Goal: Find specific page/section: Find specific page/section

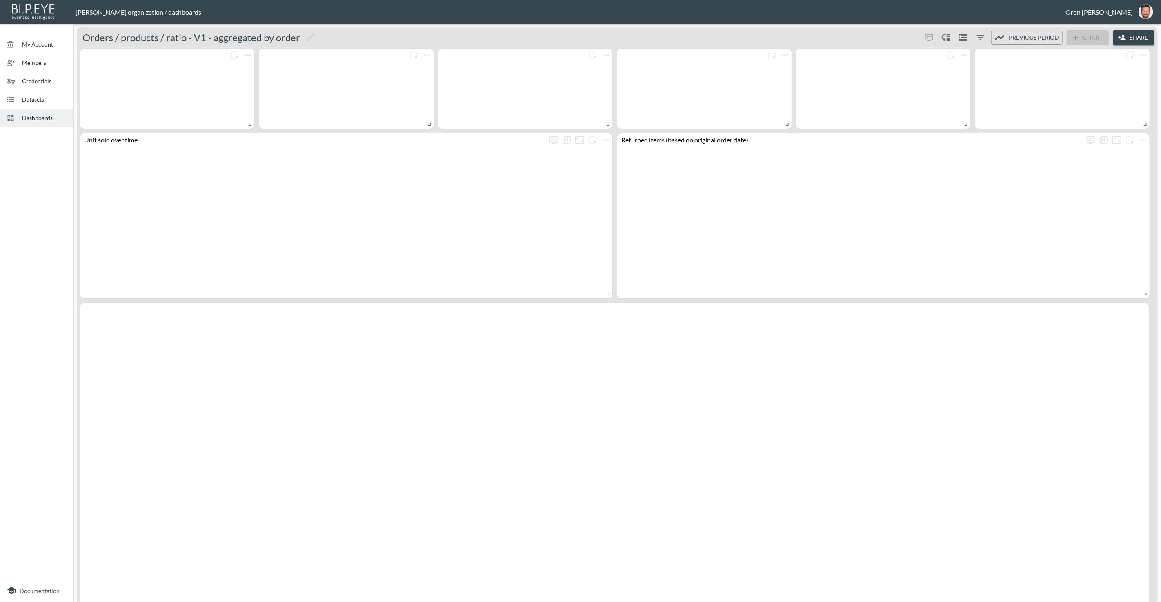
click at [45, 120] on span "Dashboards" at bounding box center [44, 117] width 45 height 9
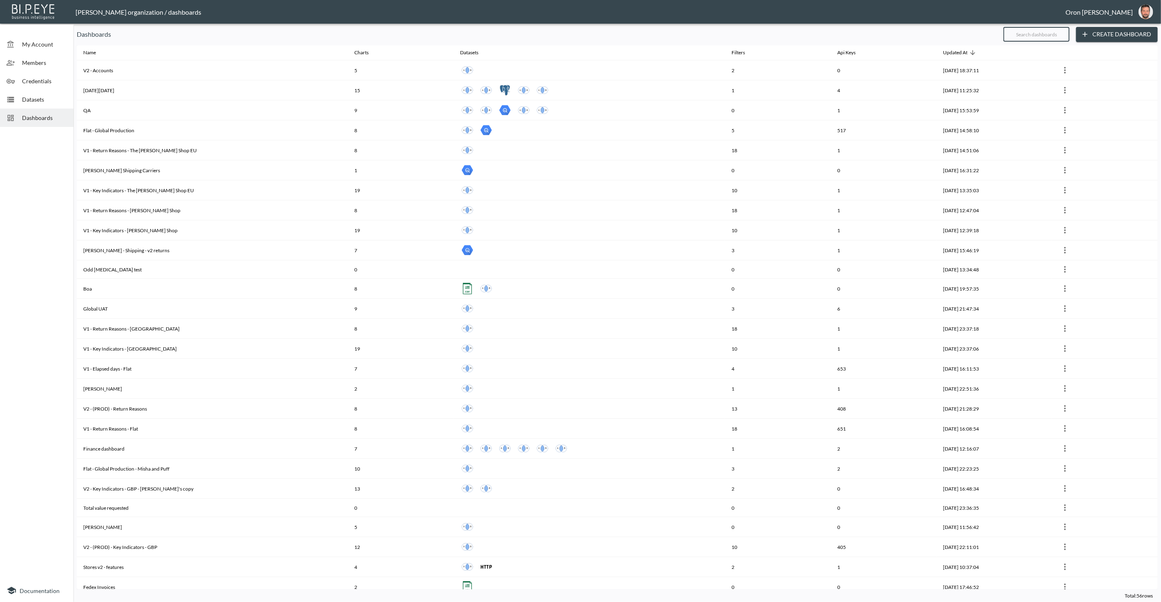
click at [1028, 31] on input "text" at bounding box center [1036, 34] width 66 height 20
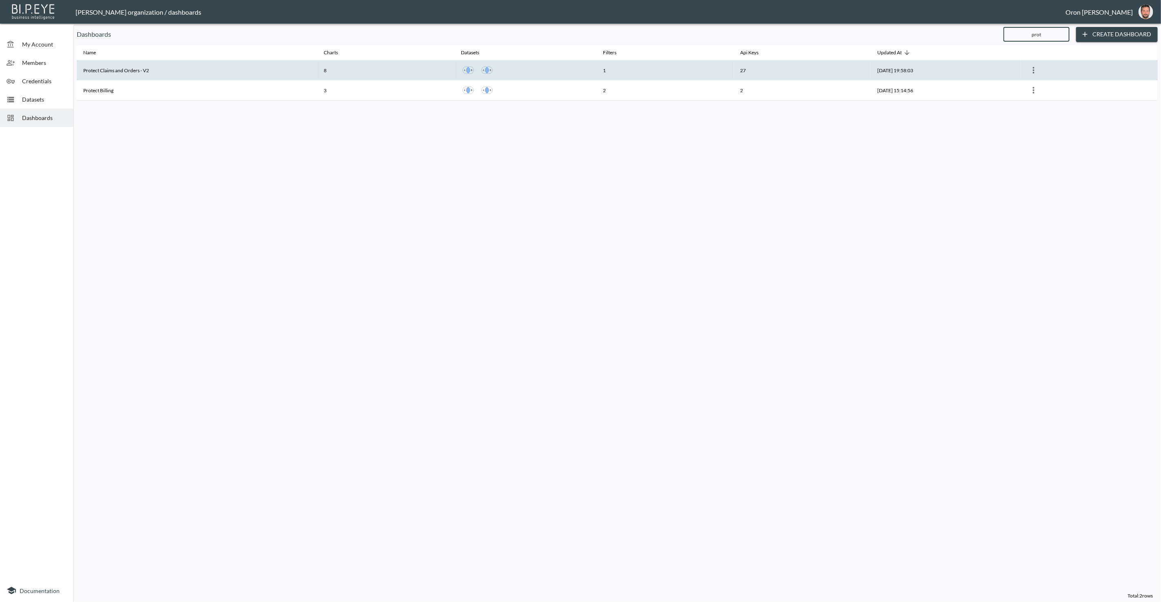
type input "prot"
click at [181, 71] on th "Protect Claims and Orders - V2" at bounding box center [197, 70] width 240 height 20
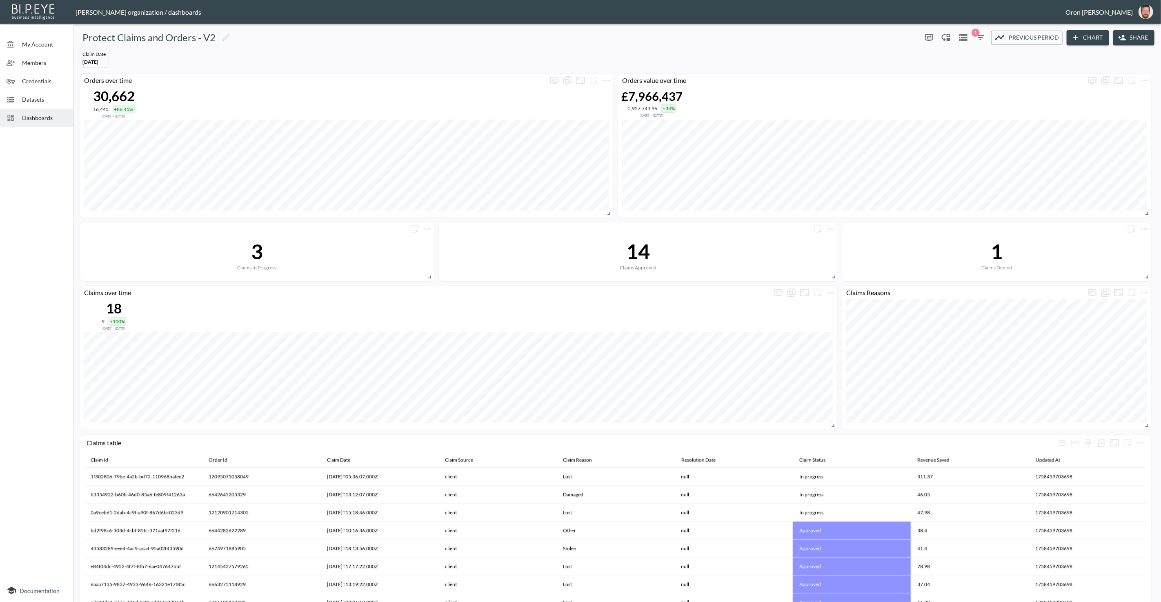
click at [980, 40] on icon "button" at bounding box center [980, 37] width 7 height 5
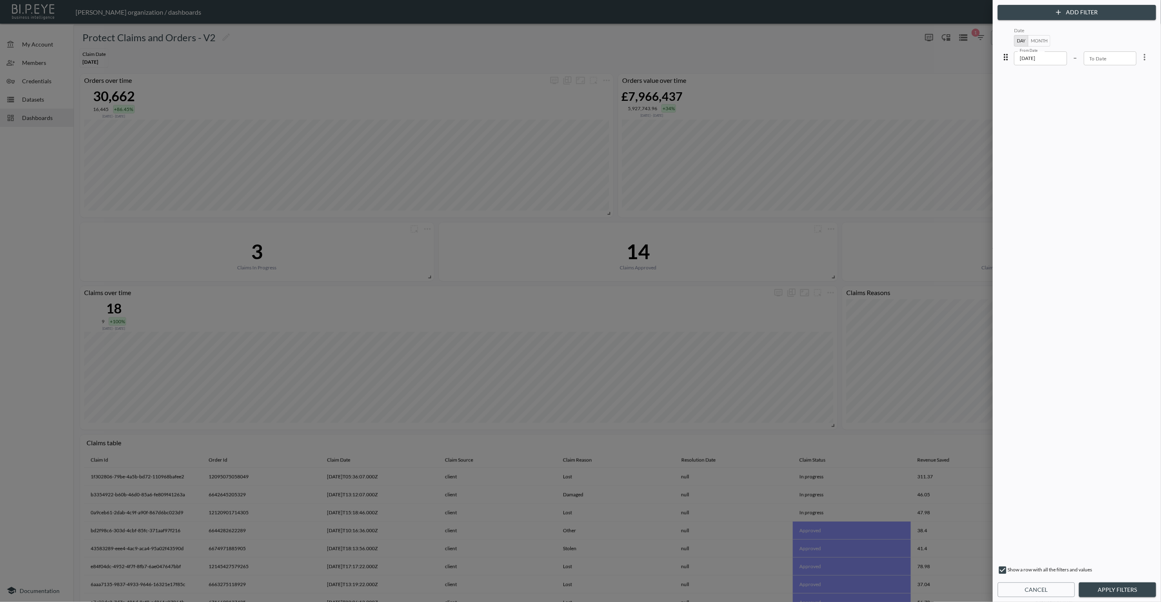
click at [1053, 58] on input "[DATE]" at bounding box center [1040, 58] width 53 height 14
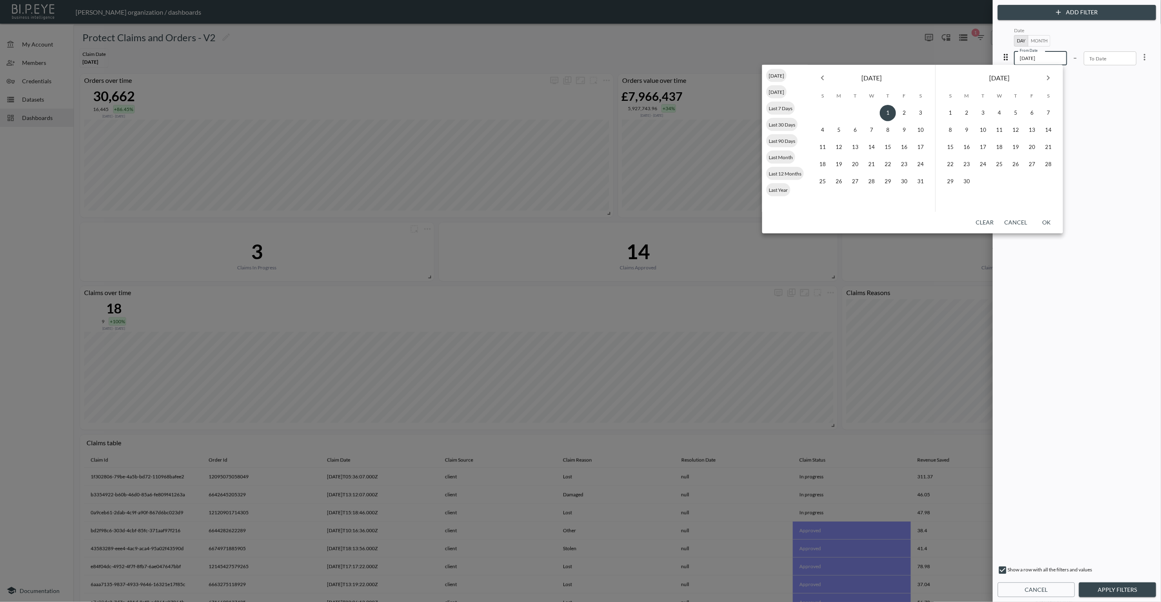
click at [1053, 58] on input "[DATE]" at bounding box center [1040, 58] width 53 height 14
type input "YYYY-MM-DD"
drag, startPoint x: 1130, startPoint y: 161, endPoint x: 1118, endPoint y: 165, distance: 12.5
click at [1129, 162] on div "Date Day Month From Date From Date – To Date To Date" at bounding box center [1076, 293] width 155 height 534
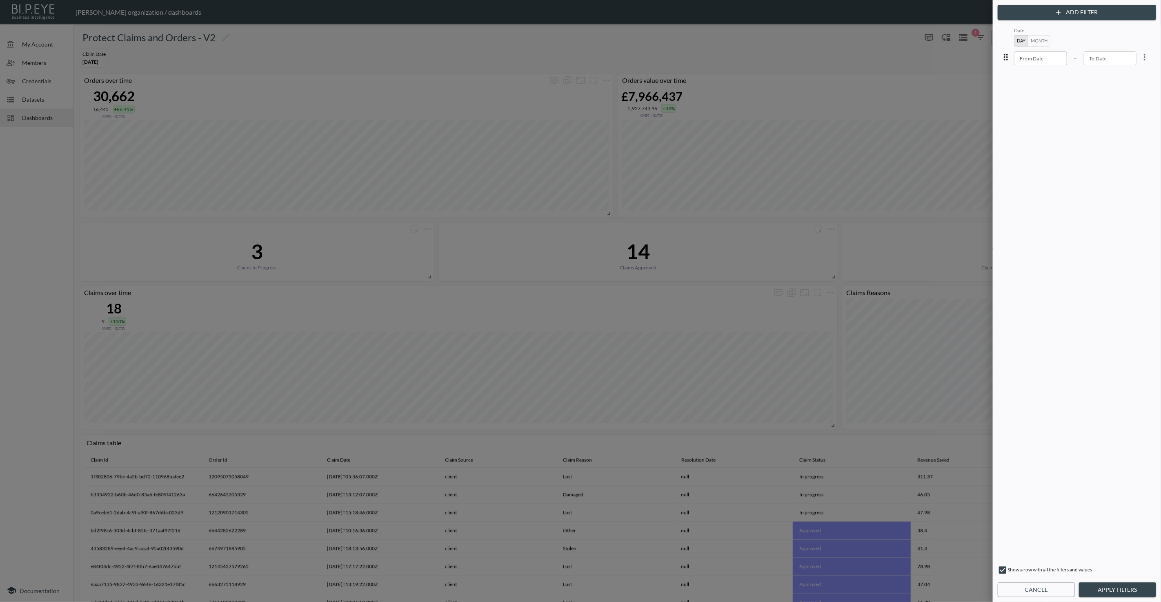
click at [1140, 584] on button "Apply Filters" at bounding box center [1117, 589] width 77 height 15
type input "[DATE]"
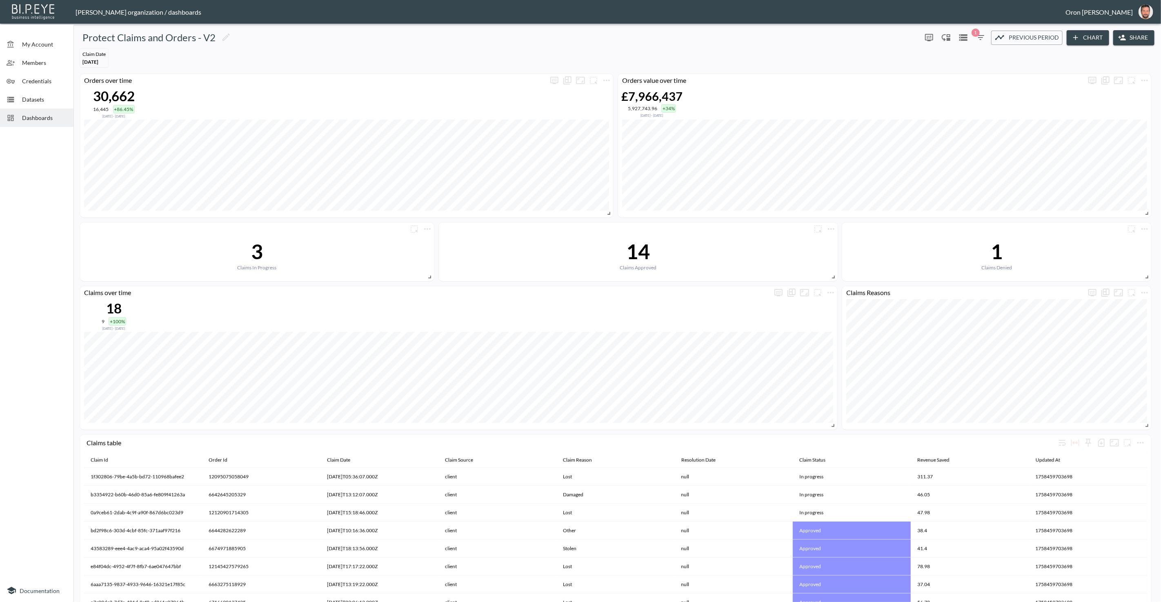
click at [978, 38] on icon "button" at bounding box center [981, 38] width 10 height 10
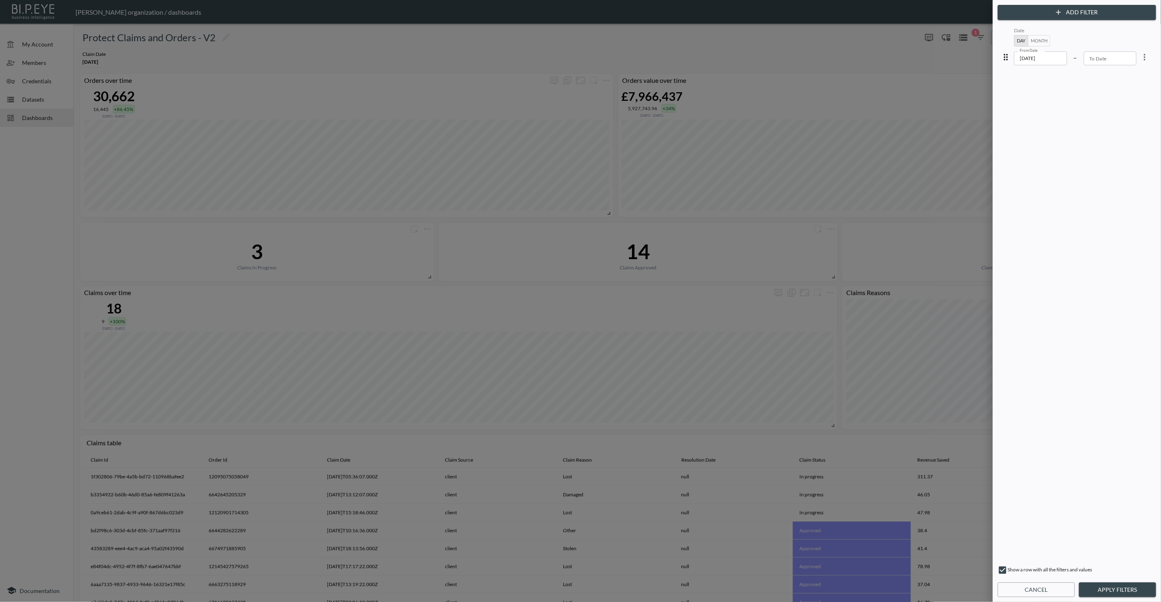
drag, startPoint x: 1137, startPoint y: 55, endPoint x: 1130, endPoint y: 56, distance: 7.4
click at [1140, 55] on icon "more" at bounding box center [1145, 57] width 10 height 10
click at [1114, 101] on span "Clear" at bounding box center [1105, 105] width 20 height 10
click at [1100, 589] on button "Apply Filters" at bounding box center [1117, 589] width 77 height 15
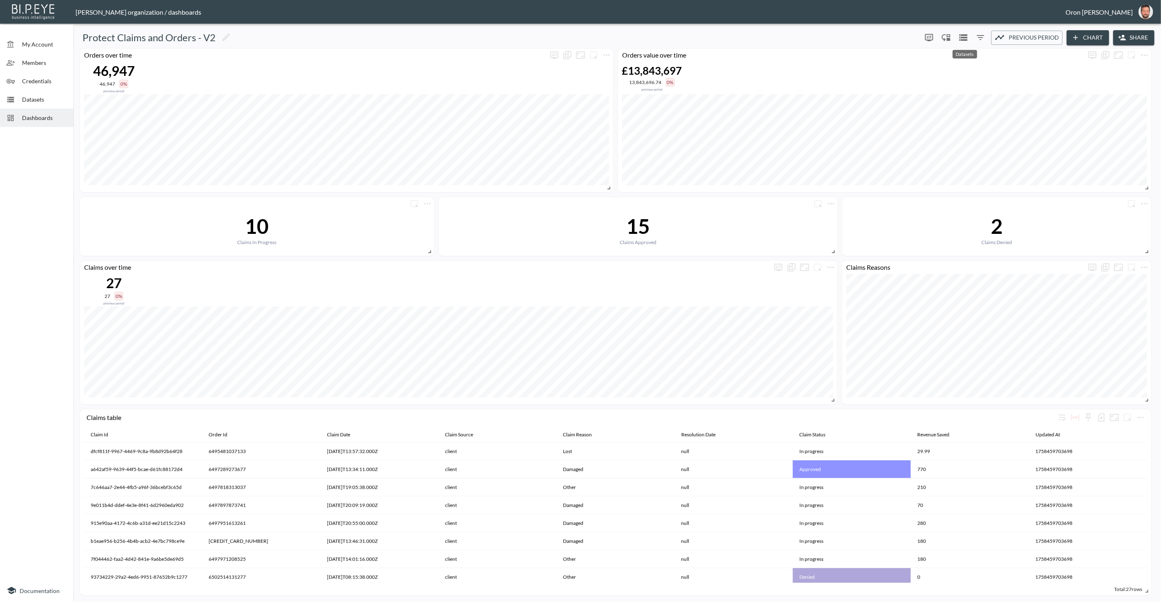
click at [968, 39] on icon "Datasets" at bounding box center [963, 38] width 10 height 10
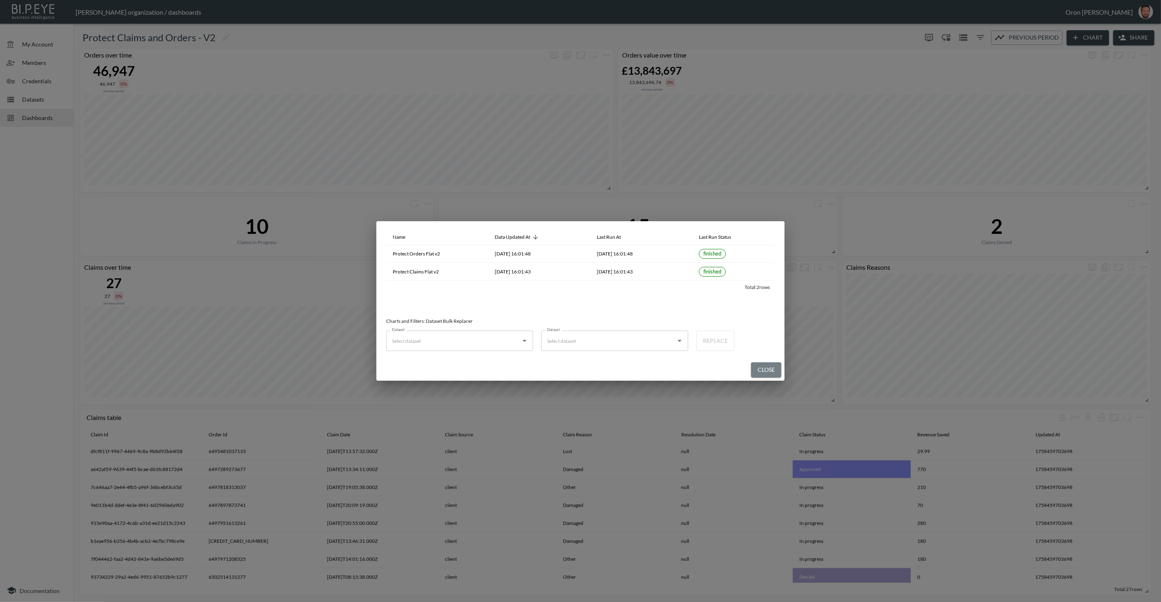
click at [754, 370] on button "Close" at bounding box center [766, 369] width 30 height 15
